Goal: Register for event/course

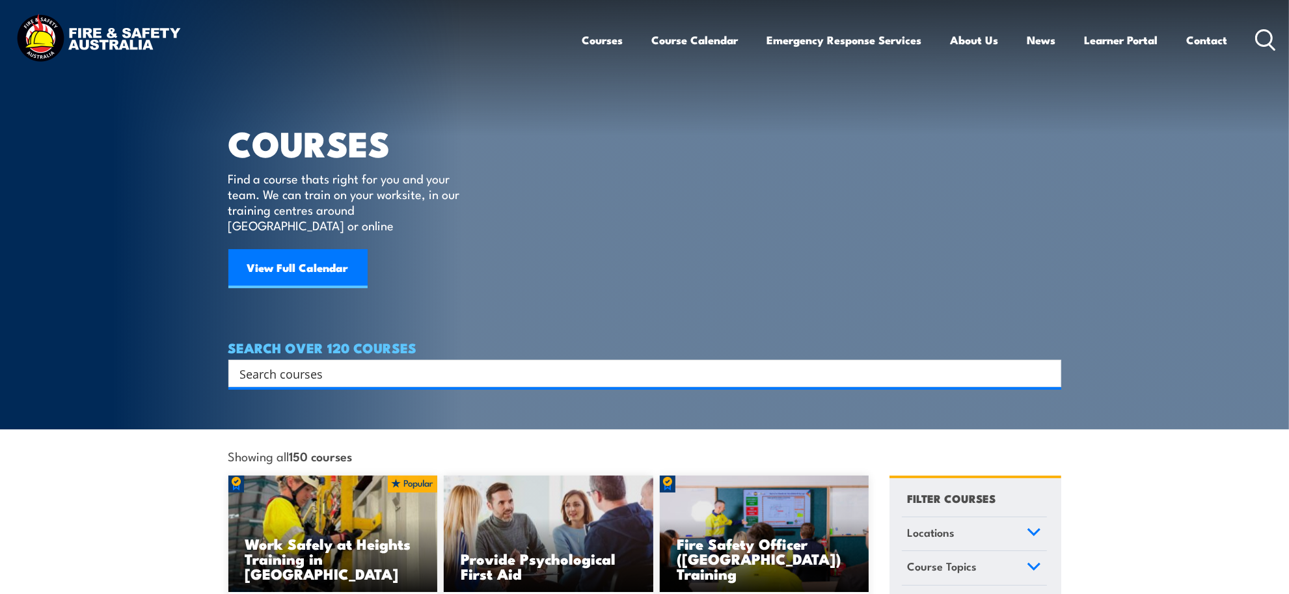
click at [629, 364] on input "Search input" at bounding box center [636, 374] width 793 height 20
click at [1023, 517] on link "Locations" at bounding box center [974, 534] width 145 height 34
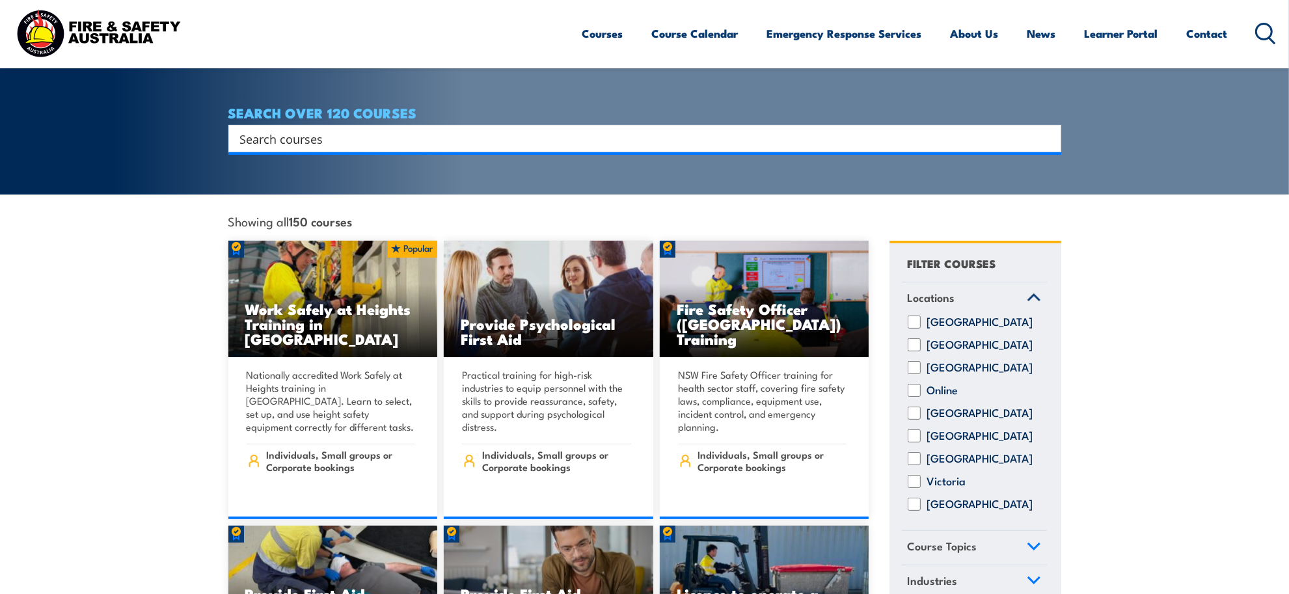
scroll to position [325, 0]
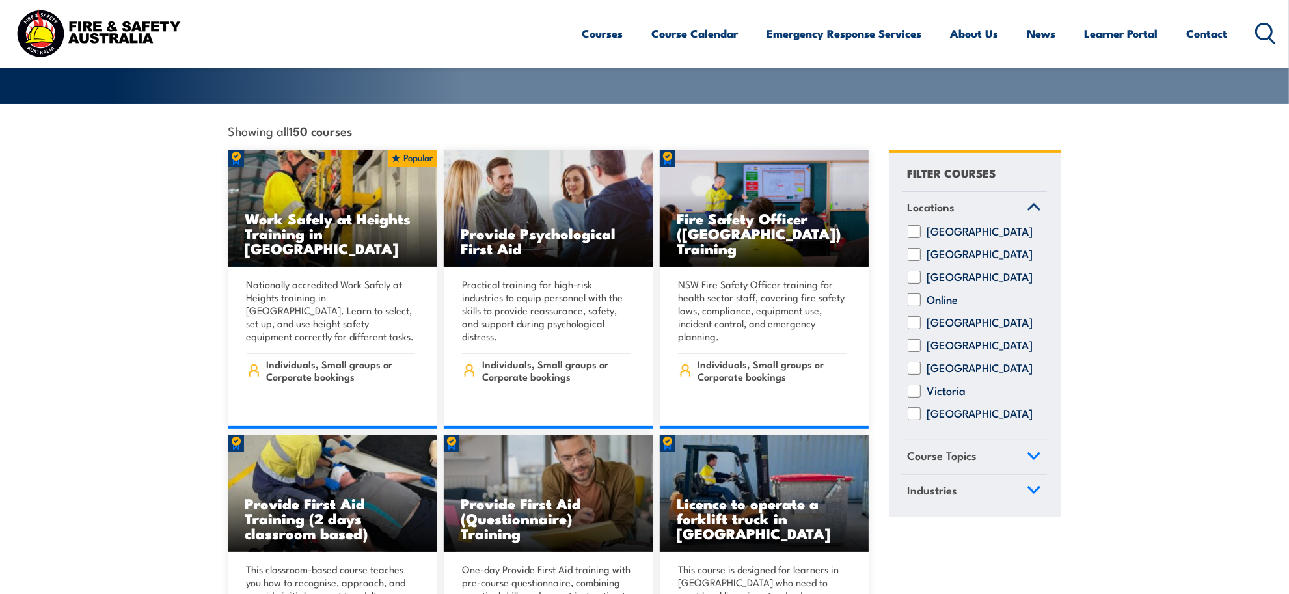
click at [915, 410] on input "[GEOGRAPHIC_DATA]" at bounding box center [914, 413] width 13 height 13
checkbox input "true"
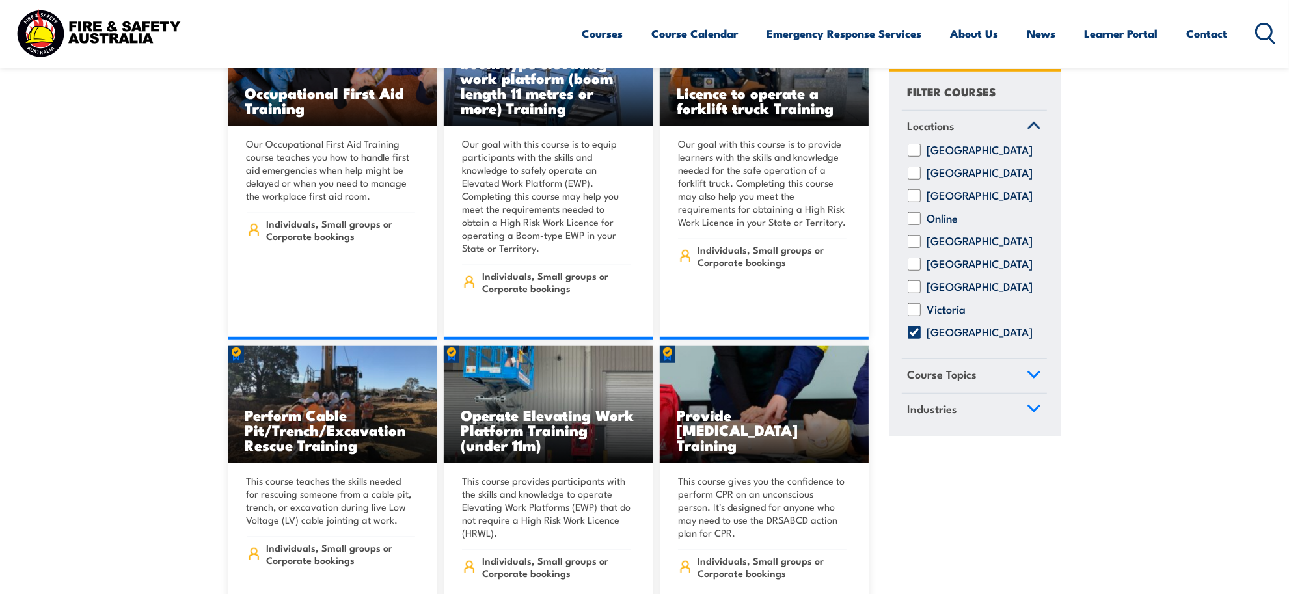
scroll to position [6101, 0]
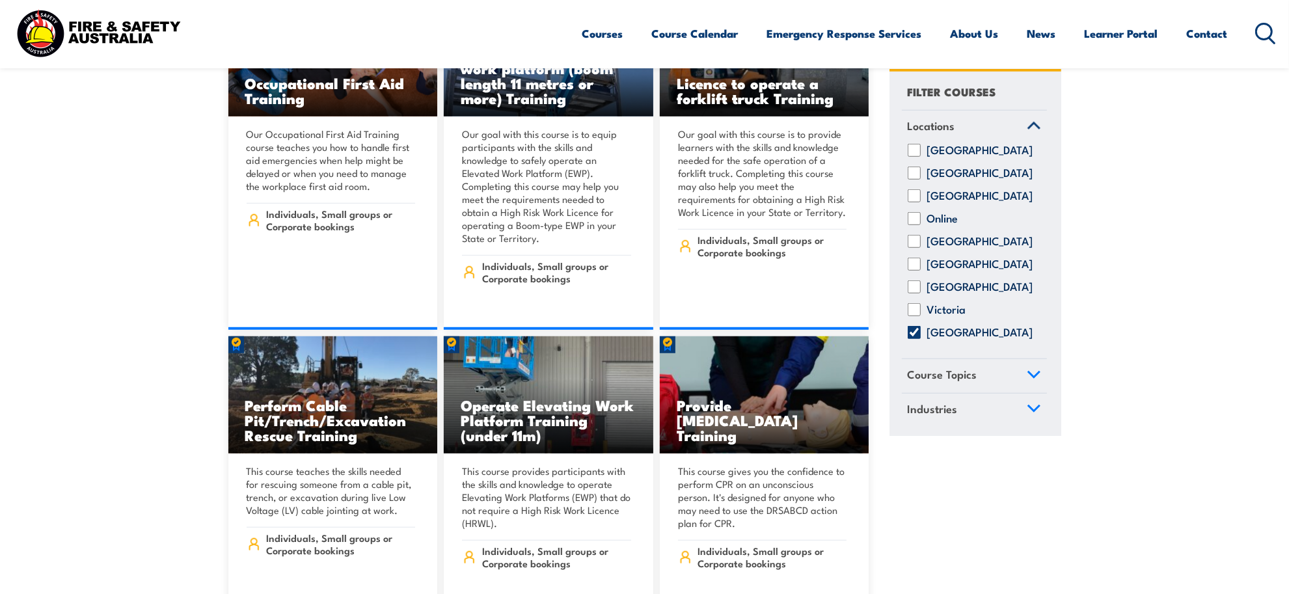
click at [1023, 384] on link "Course Topics" at bounding box center [974, 376] width 145 height 34
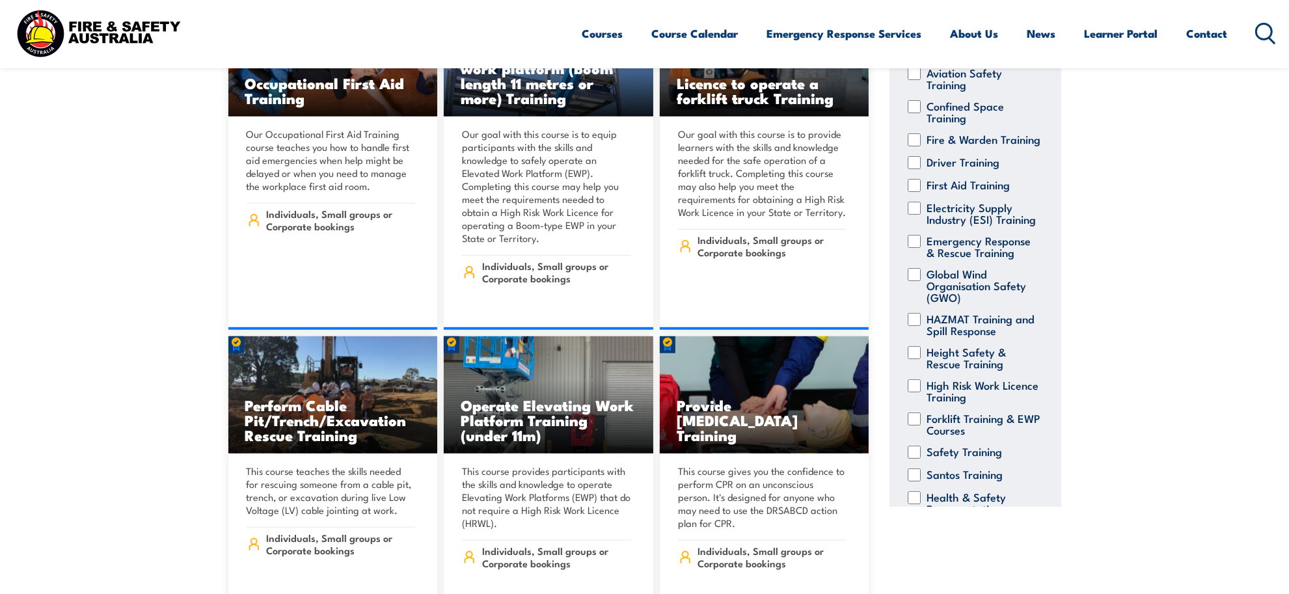
scroll to position [109, 0]
click at [912, 193] on input "First Aid Training" at bounding box center [914, 186] width 13 height 13
checkbox input "true"
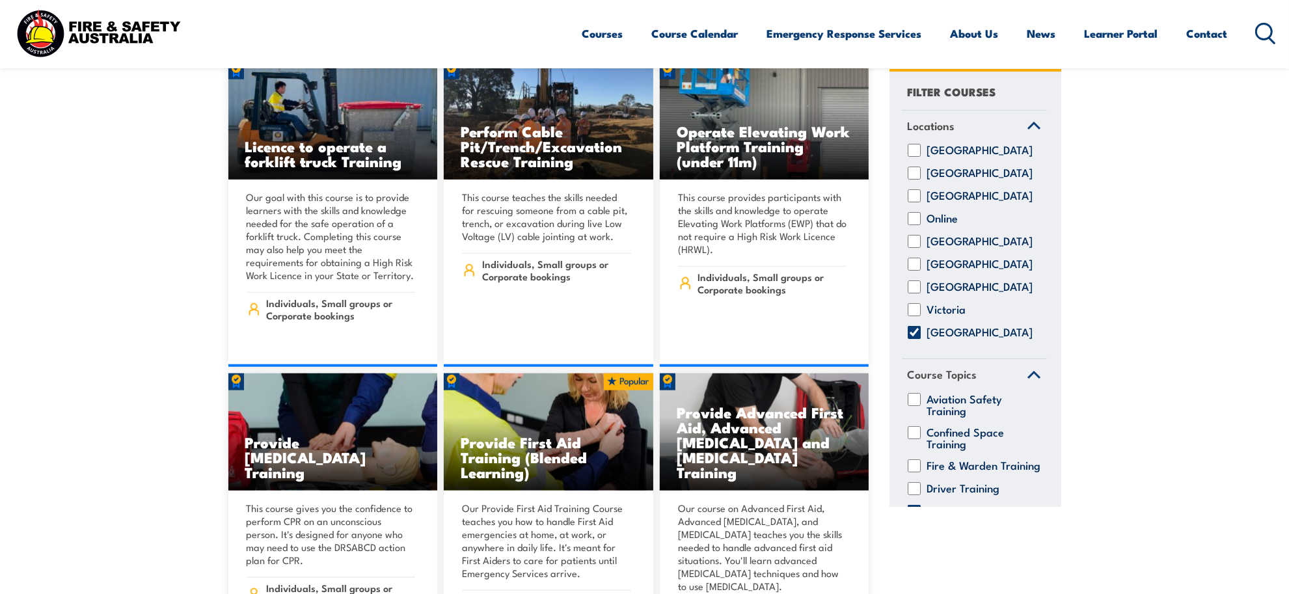
scroll to position [6507, 0]
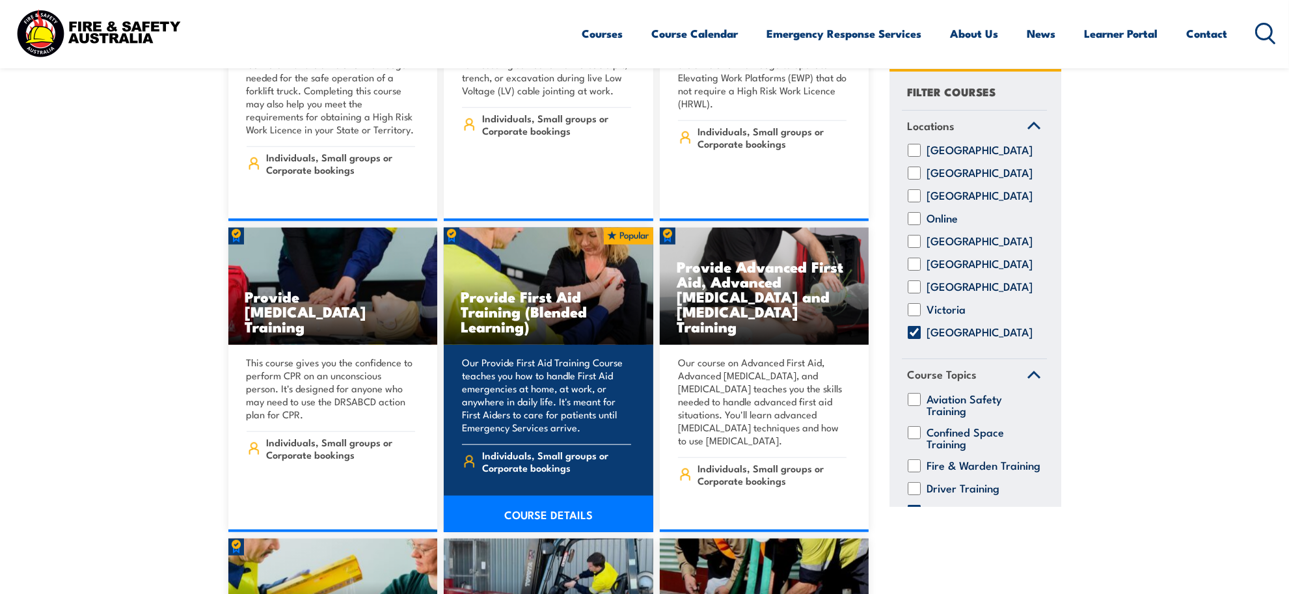
click at [509, 289] on h3 "Provide First Aid Training (Blended Learning)" at bounding box center [549, 311] width 176 height 45
click at [552, 496] on link "COURSE DETAILS" at bounding box center [549, 514] width 210 height 36
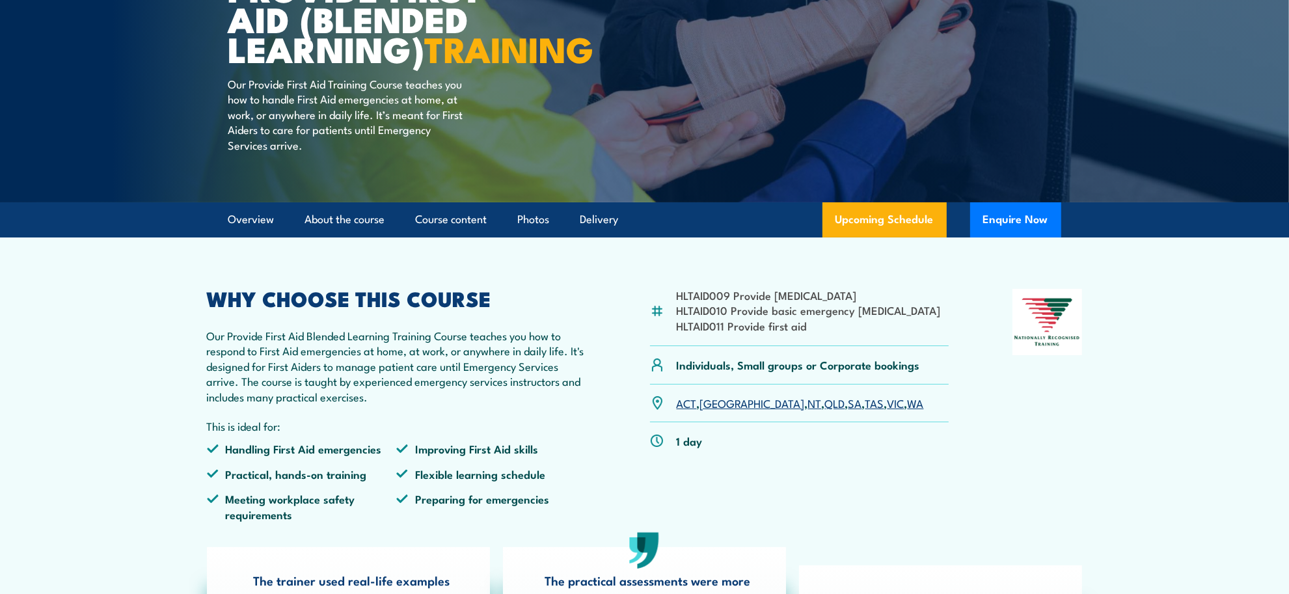
scroll to position [407, 0]
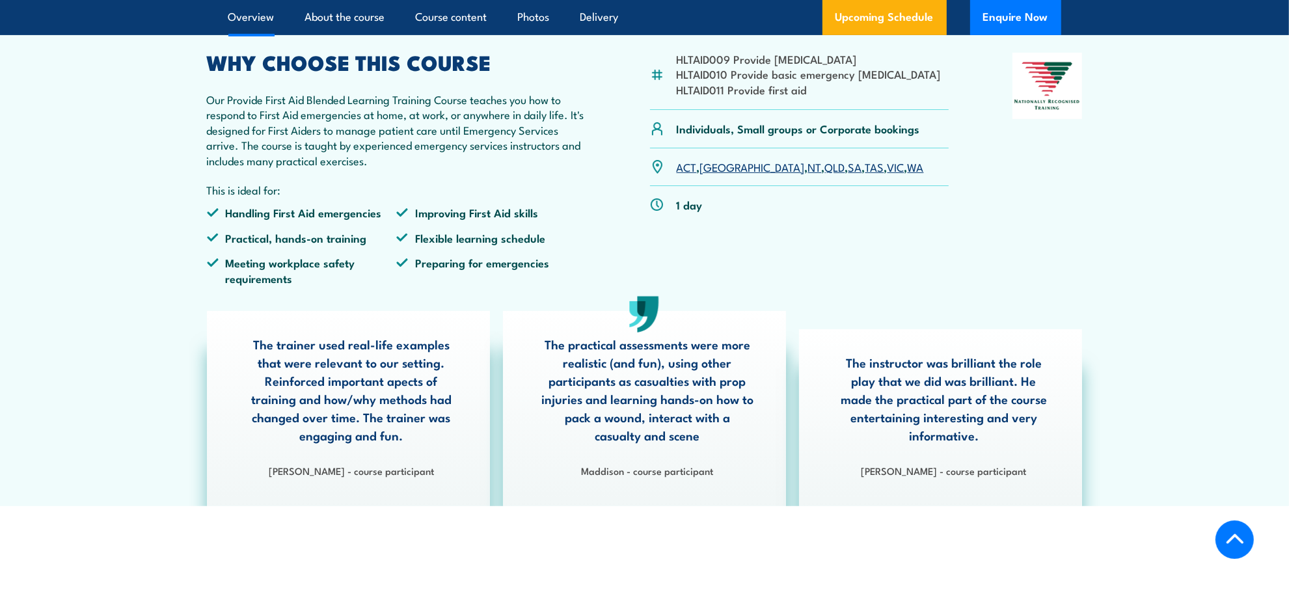
click at [908, 174] on link "WA" at bounding box center [916, 167] width 16 height 16
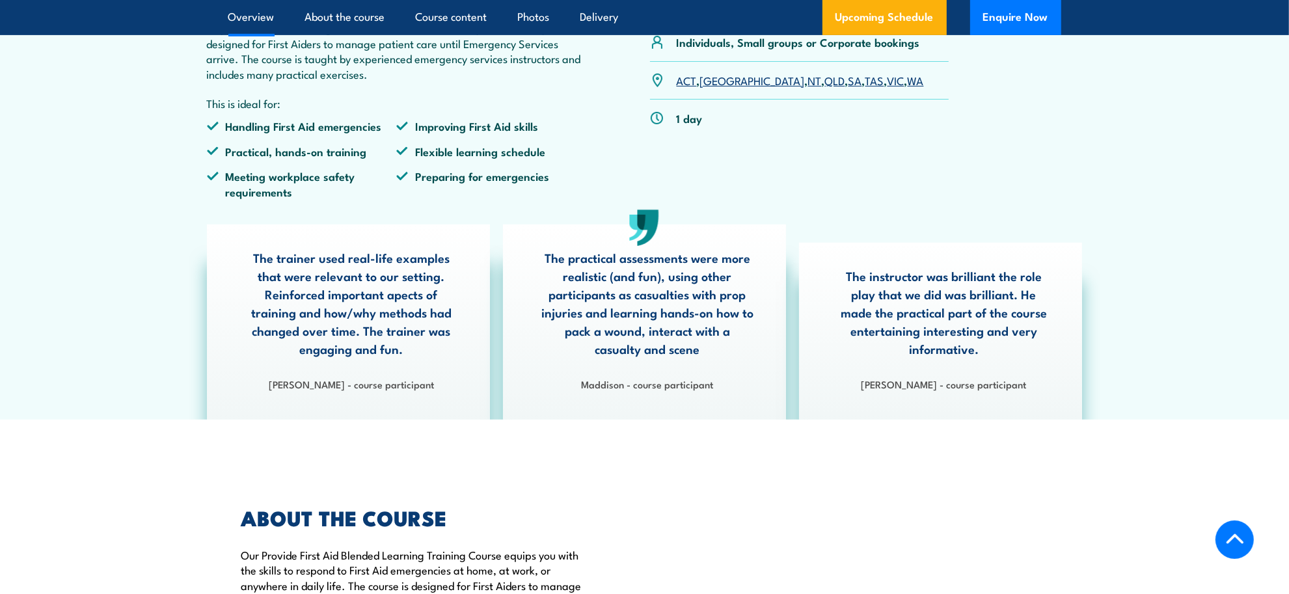
scroll to position [732, 0]
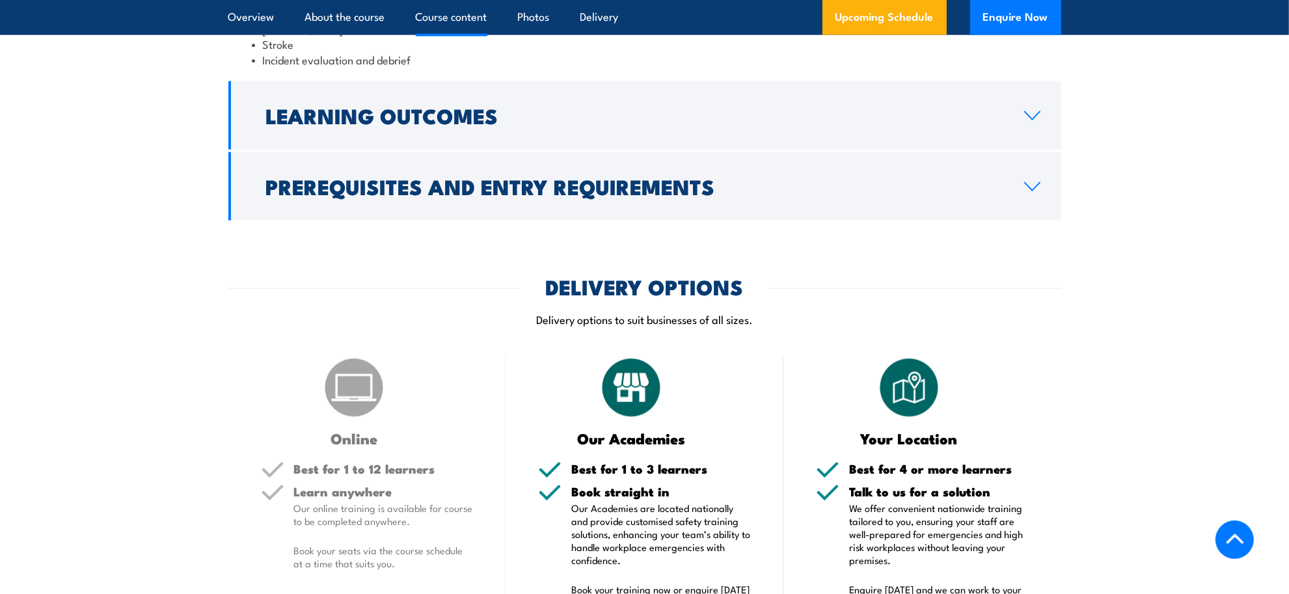
scroll to position [1765, 0]
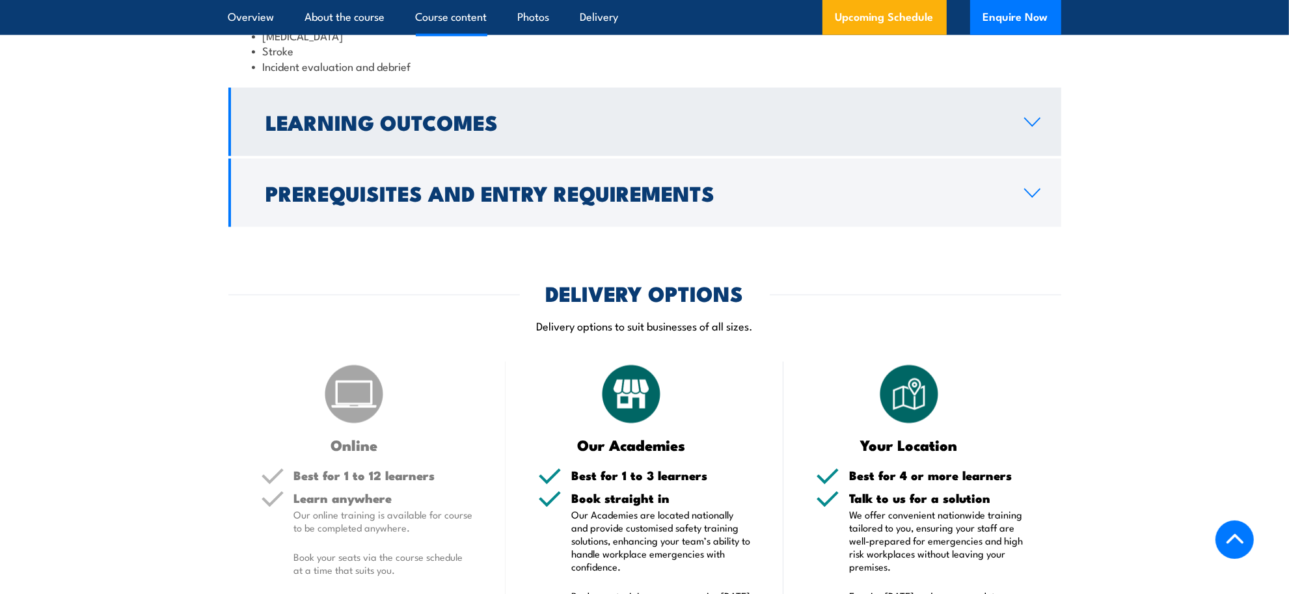
click at [587, 131] on h2 "Learning Outcomes" at bounding box center [634, 122] width 737 height 18
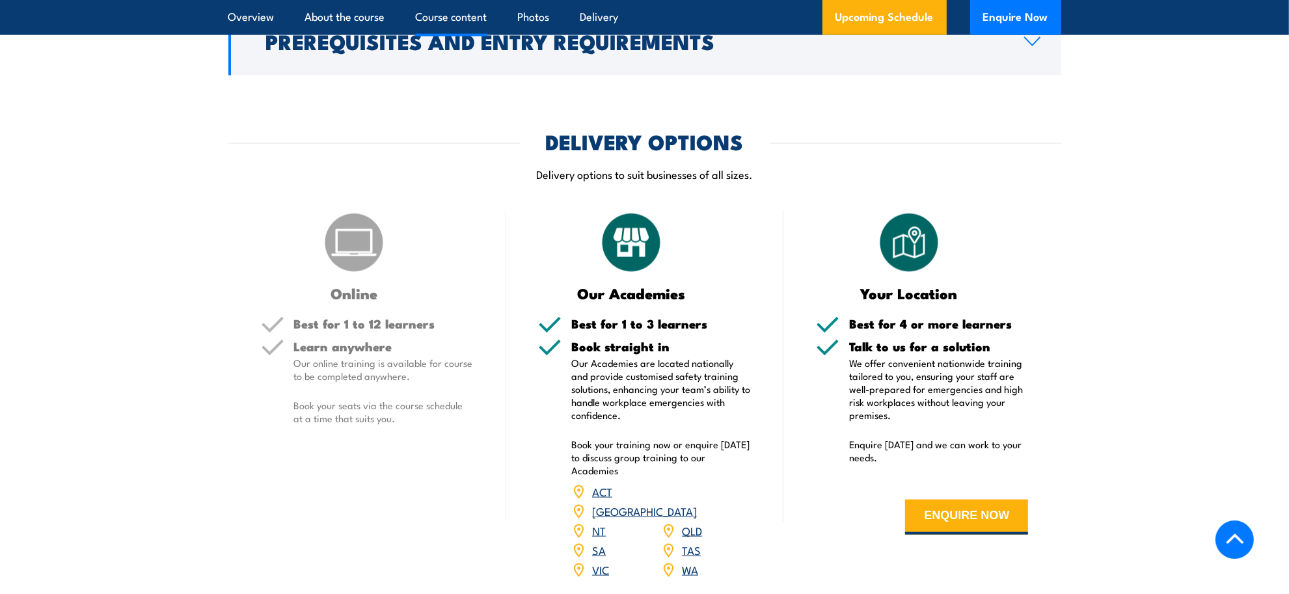
scroll to position [1661, 0]
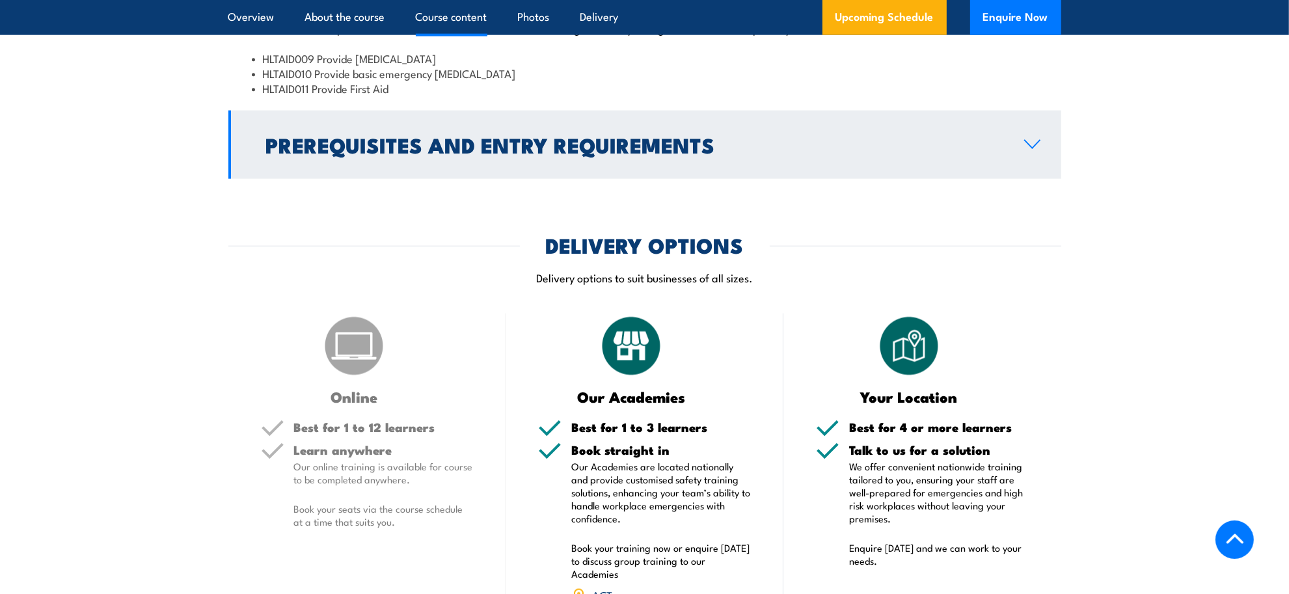
click at [545, 154] on h2 "Prerequisites and Entry Requirements" at bounding box center [634, 144] width 737 height 18
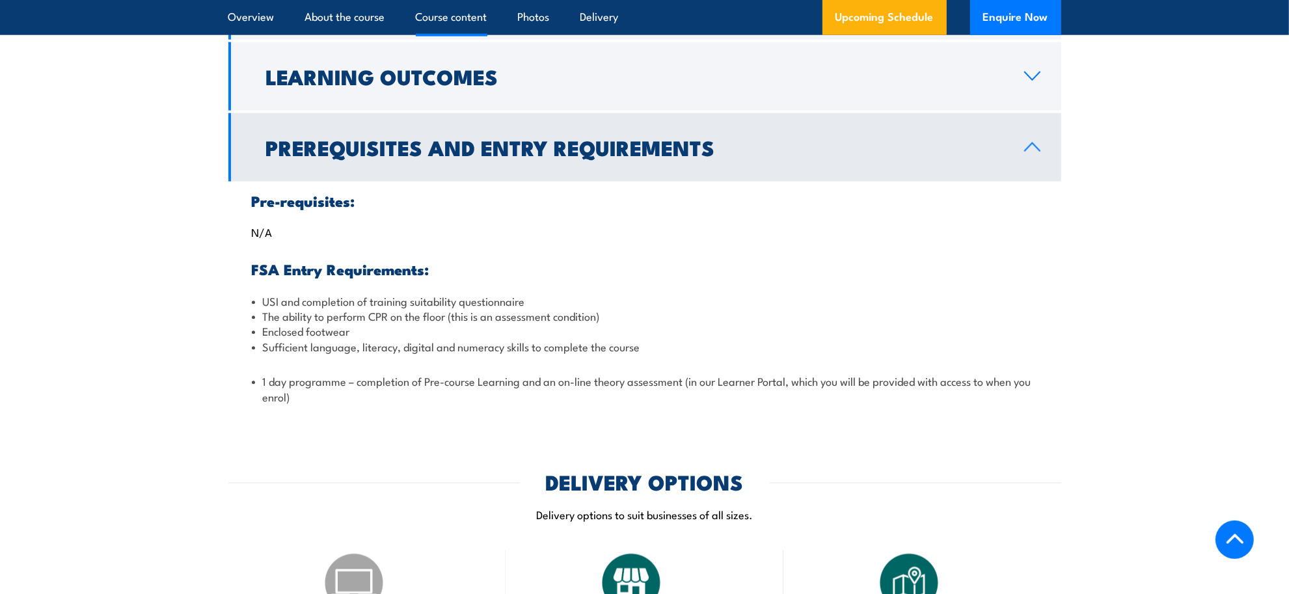
scroll to position [1498, 0]
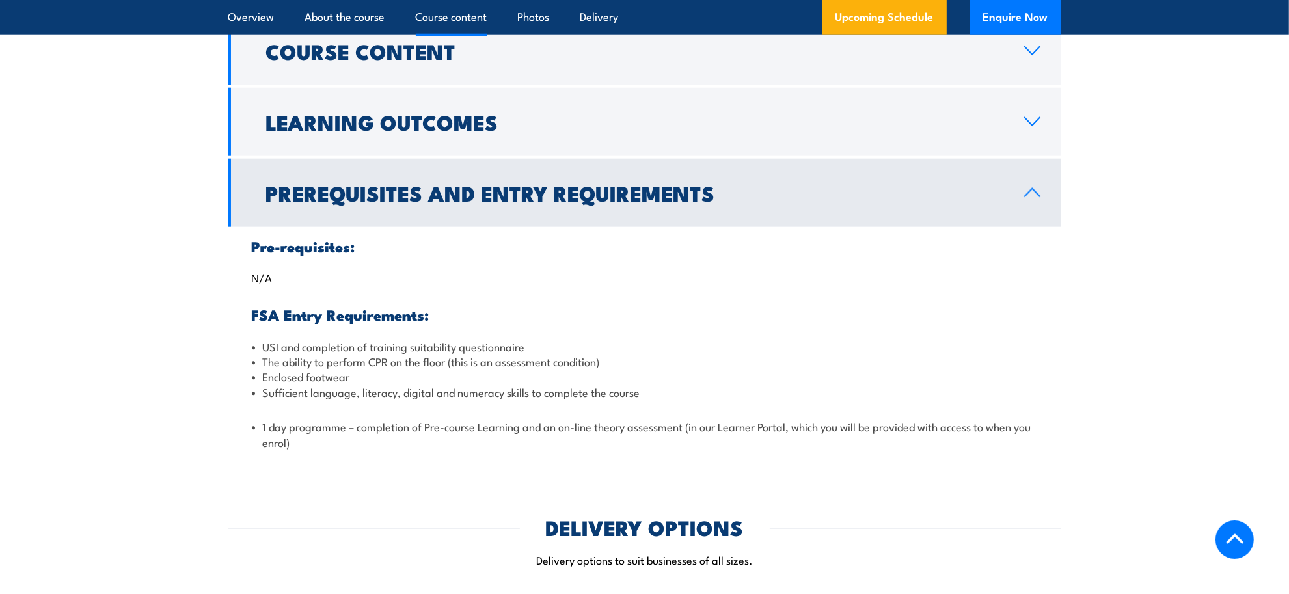
click at [524, 202] on h2 "Prerequisites and Entry Requirements" at bounding box center [634, 193] width 737 height 18
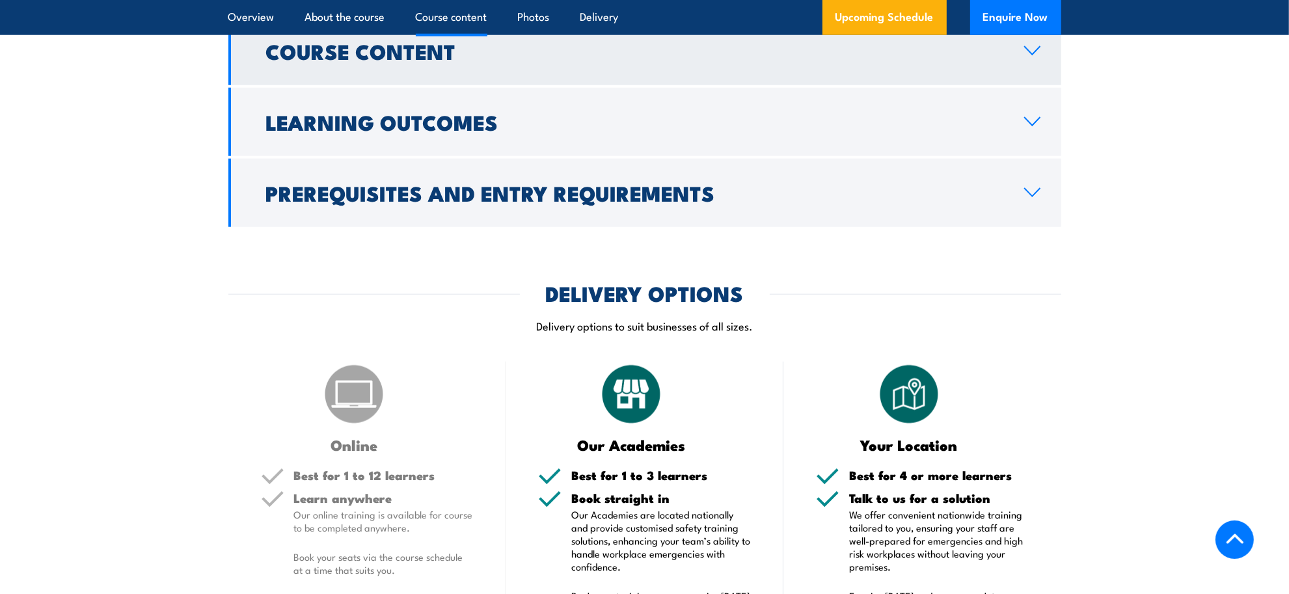
click at [517, 85] on link "Course Content" at bounding box center [644, 51] width 833 height 68
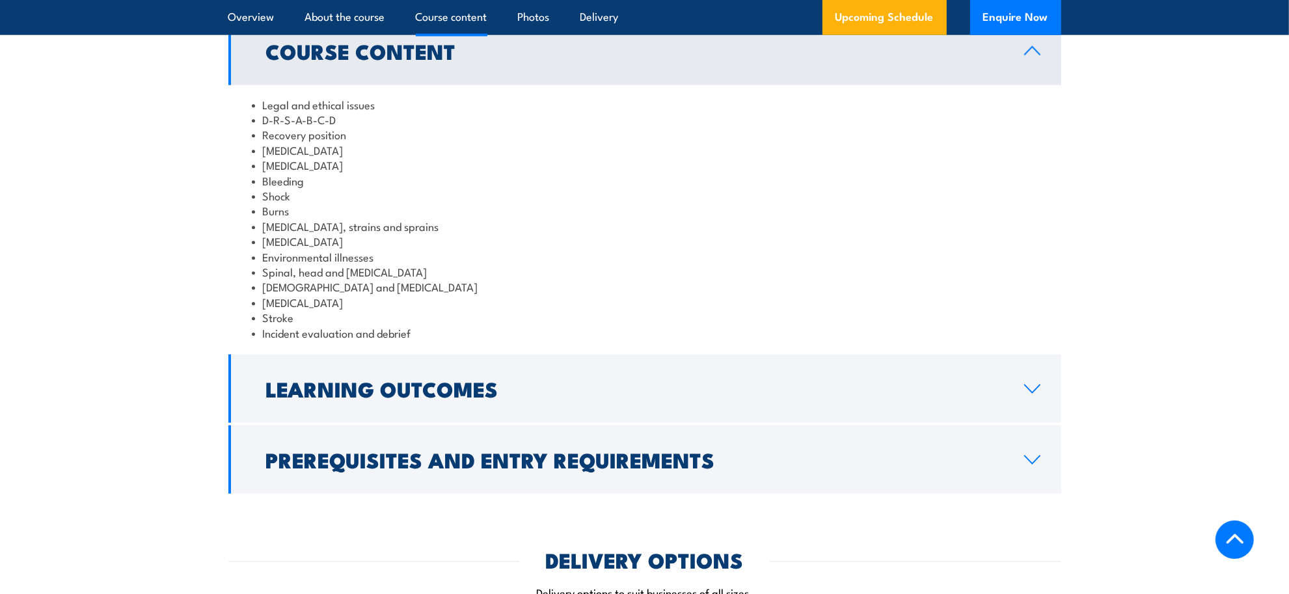
click at [517, 85] on link "Course Content" at bounding box center [644, 51] width 833 height 68
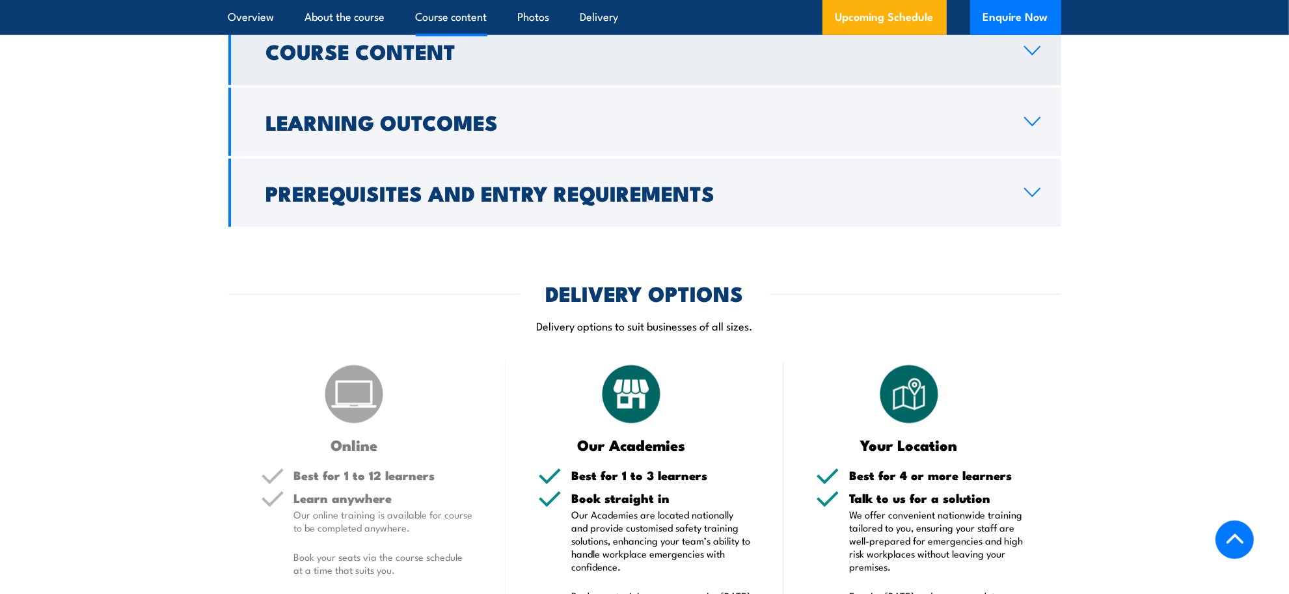
click at [506, 85] on link "Course Content" at bounding box center [644, 51] width 833 height 68
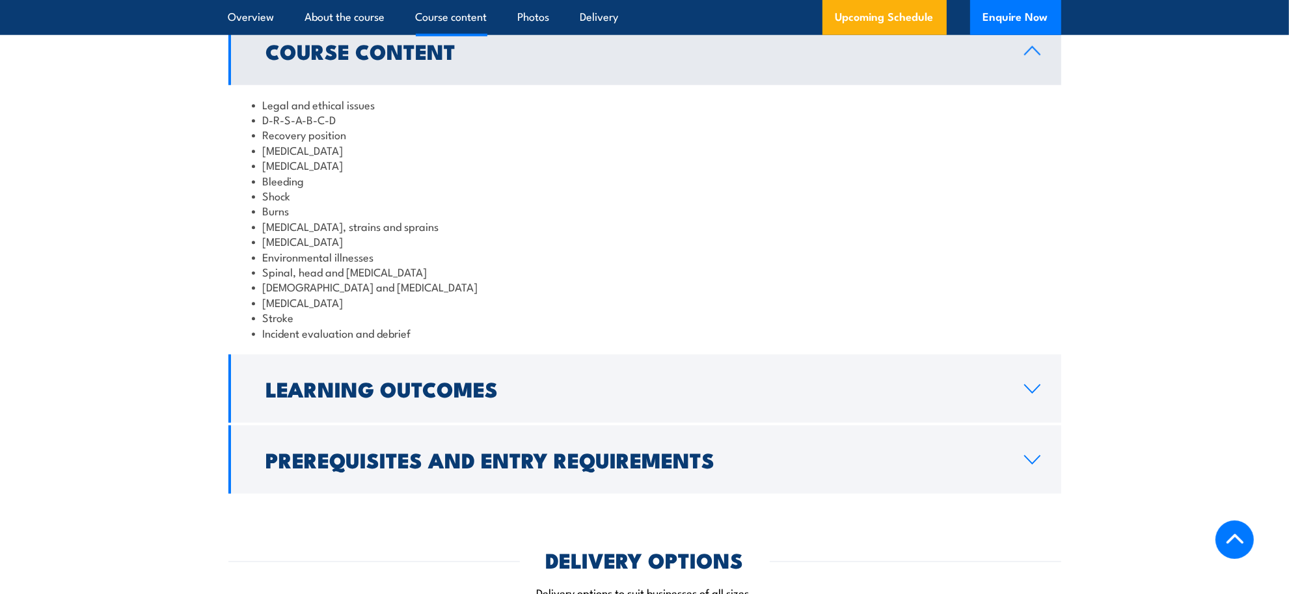
click at [508, 85] on link "Course Content" at bounding box center [644, 51] width 833 height 68
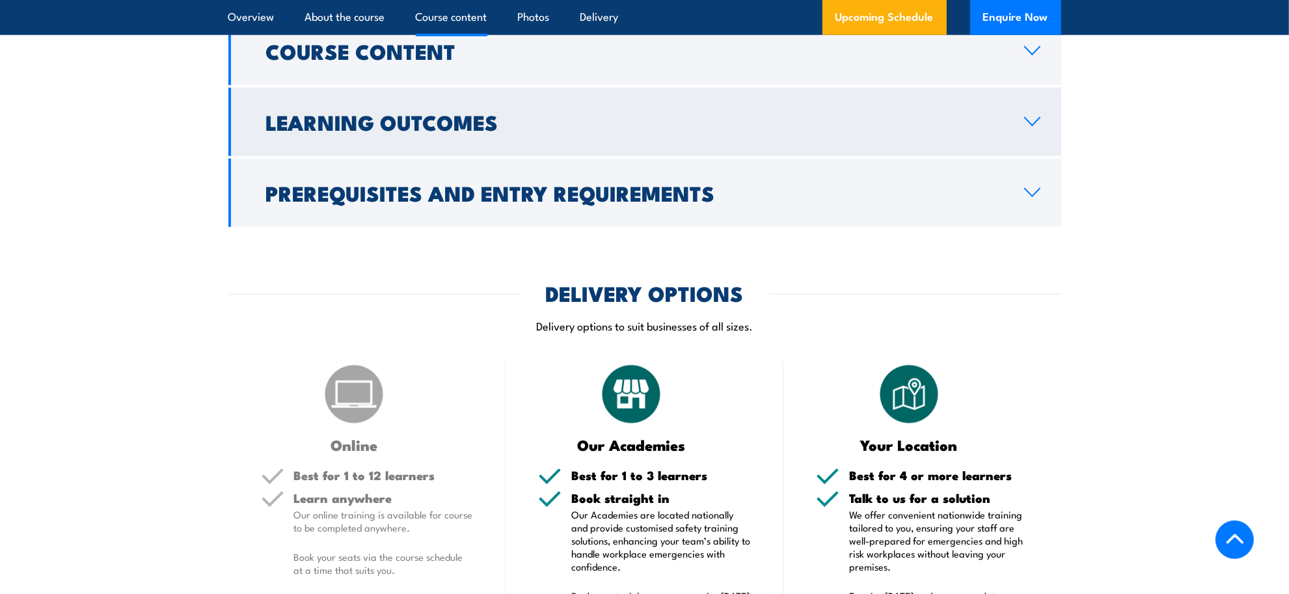
click at [497, 131] on h2 "Learning Outcomes" at bounding box center [634, 122] width 737 height 18
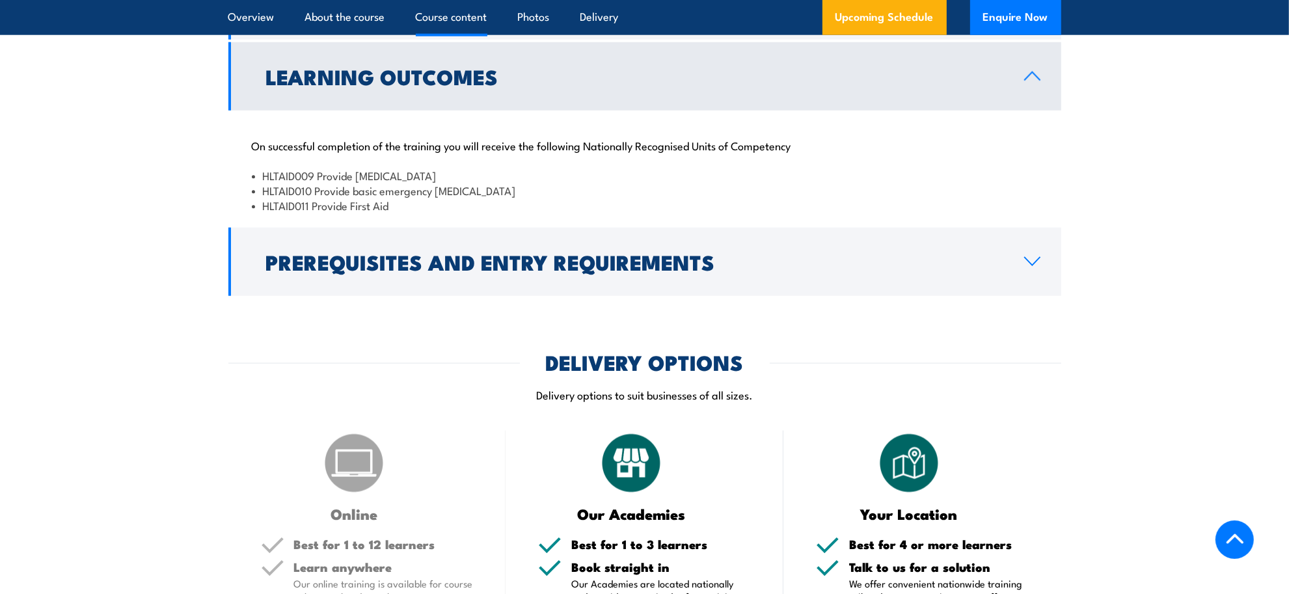
scroll to position [1335, 0]
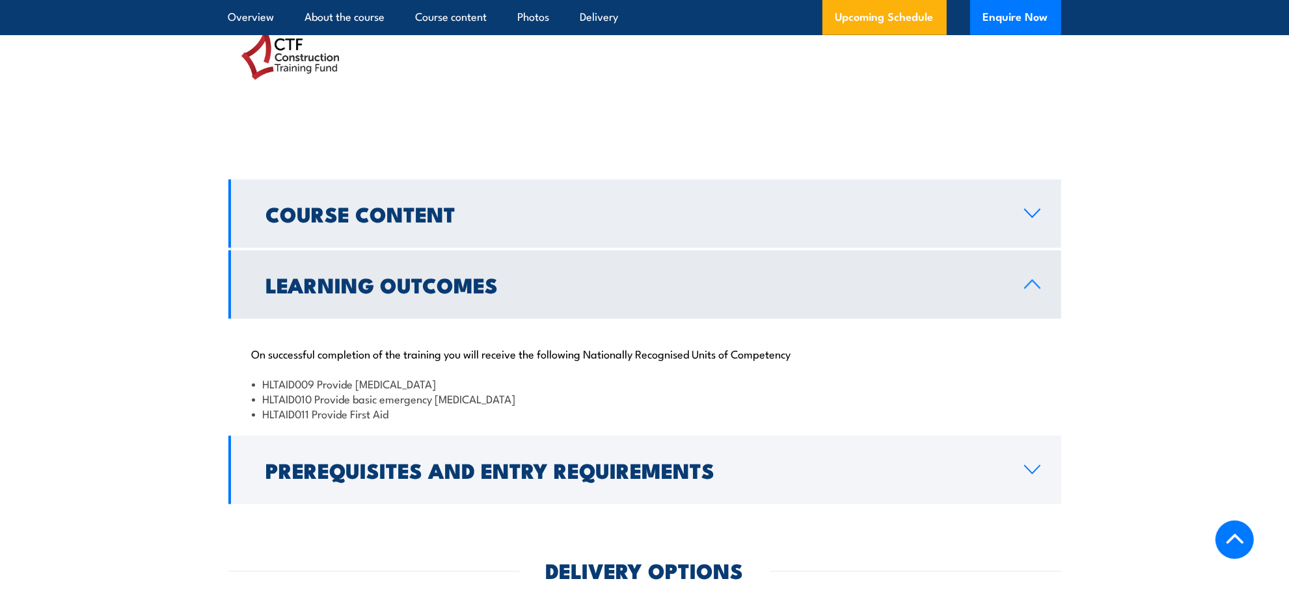
click at [413, 223] on h2 "Course Content" at bounding box center [634, 213] width 737 height 18
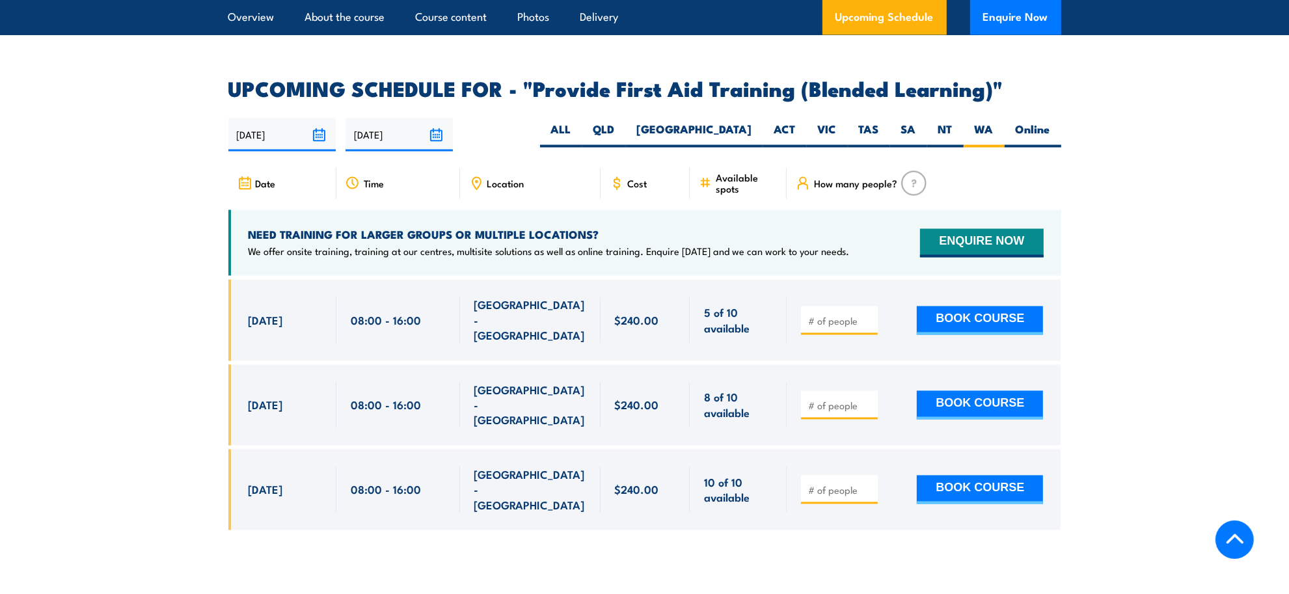
scroll to position [2555, 0]
